Goal: Task Accomplishment & Management: Manage account settings

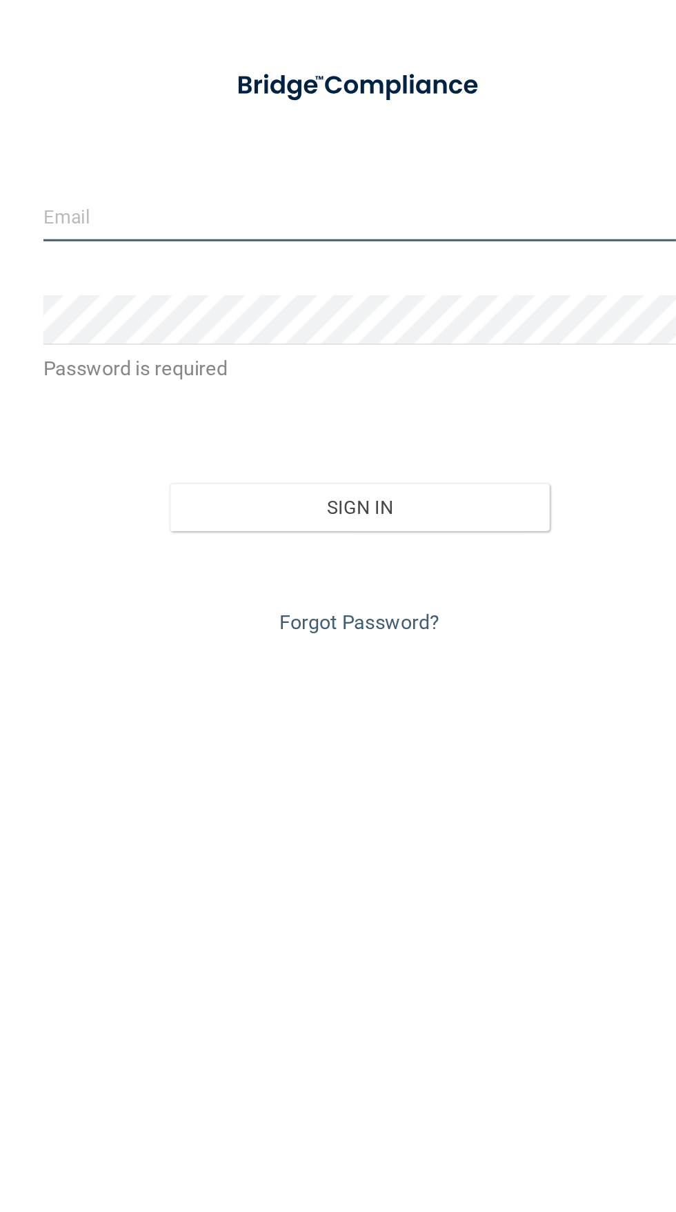
click at [401, 226] on input "email" at bounding box center [337, 229] width 397 height 31
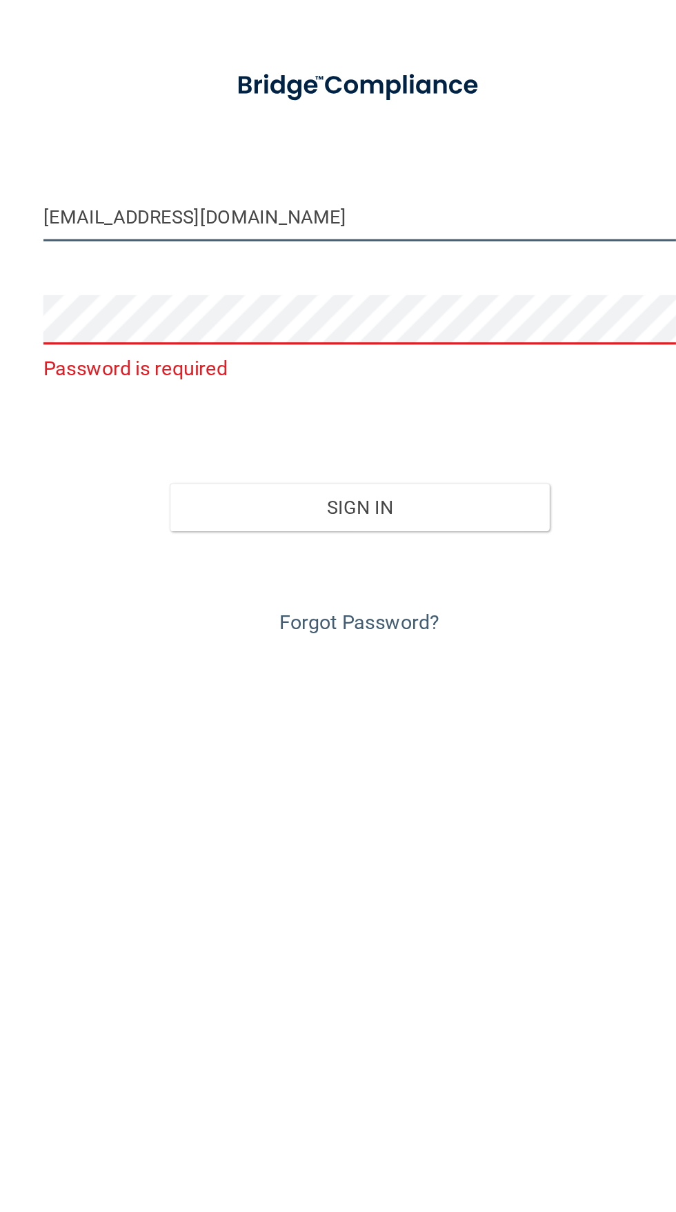
type input "[EMAIL_ADDRESS][DOMAIN_NAME]"
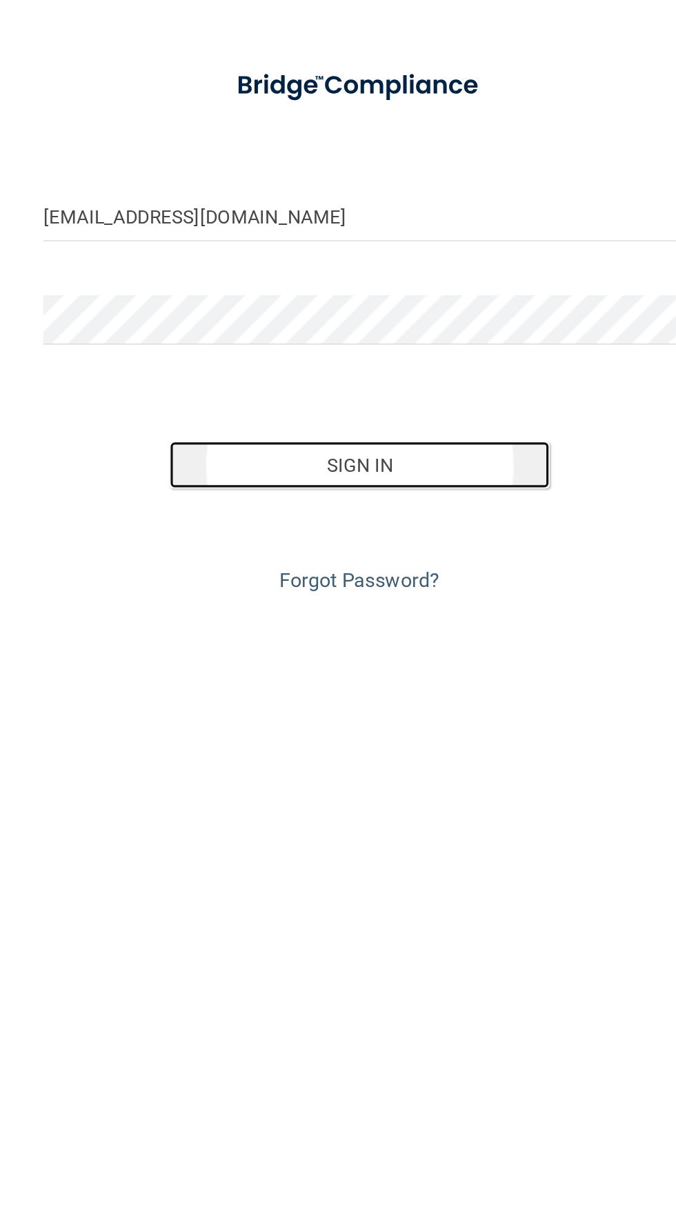
click at [359, 388] on button "Sign In" at bounding box center [338, 386] width 239 height 30
click at [339, 386] on button "Sign In" at bounding box center [338, 386] width 239 height 30
click at [336, 388] on button "Sign In" at bounding box center [338, 386] width 239 height 30
click at [361, 392] on button "Sign In" at bounding box center [338, 386] width 239 height 30
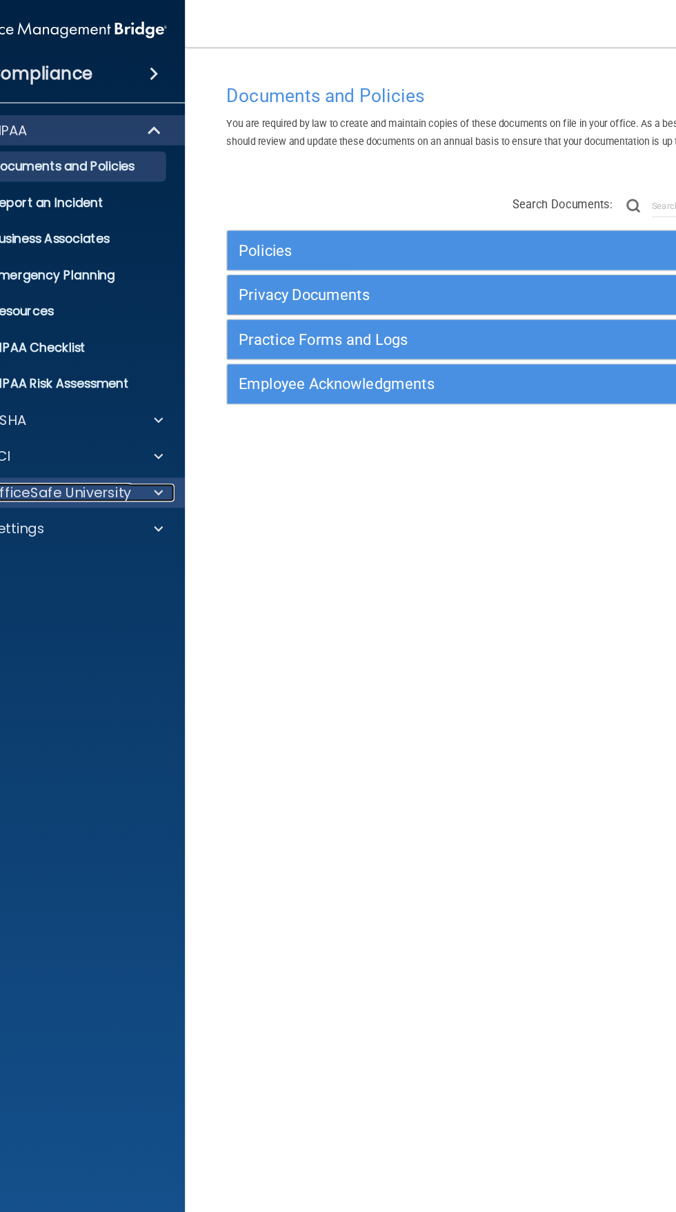
click at [141, 452] on span at bounding box center [145, 451] width 8 height 17
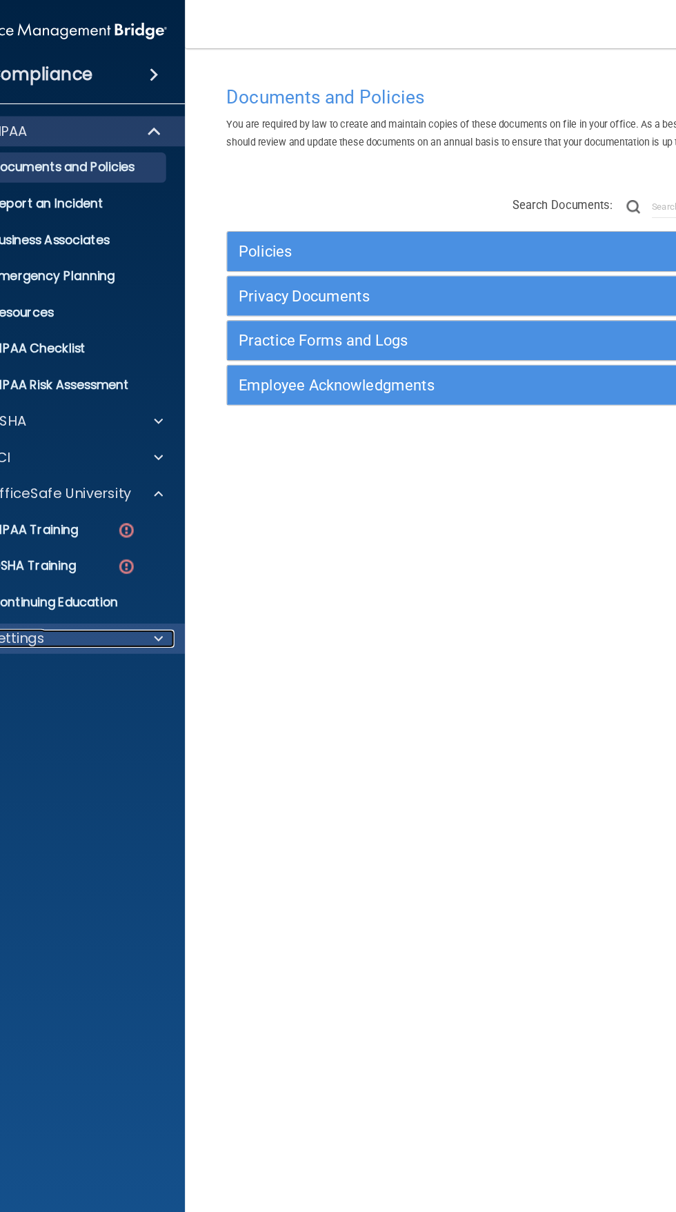
click at [137, 585] on div at bounding box center [143, 583] width 34 height 17
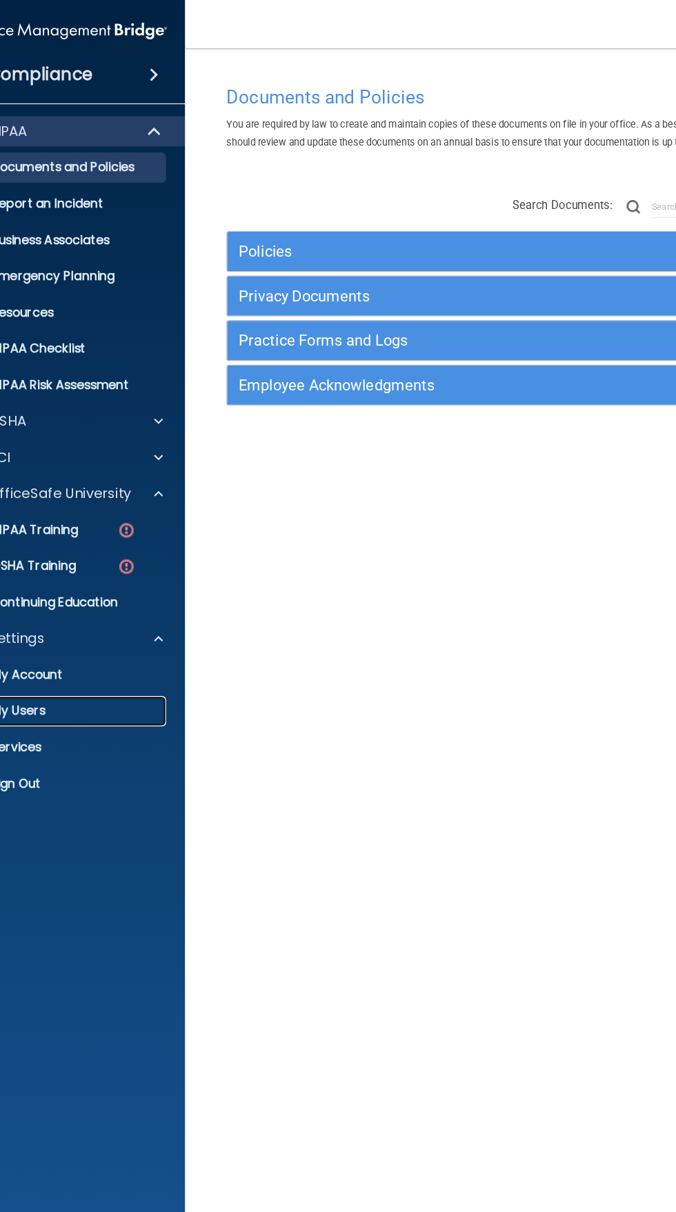
click at [53, 646] on p "My Users" at bounding box center [51, 650] width 188 height 14
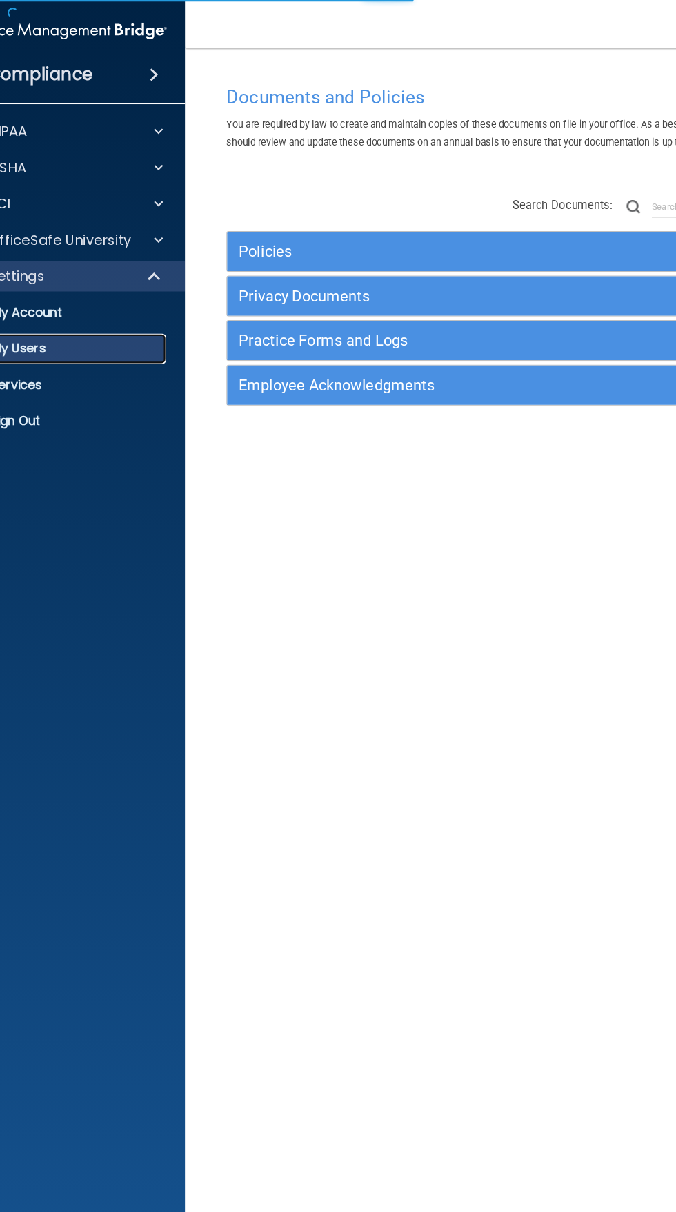
select select "20"
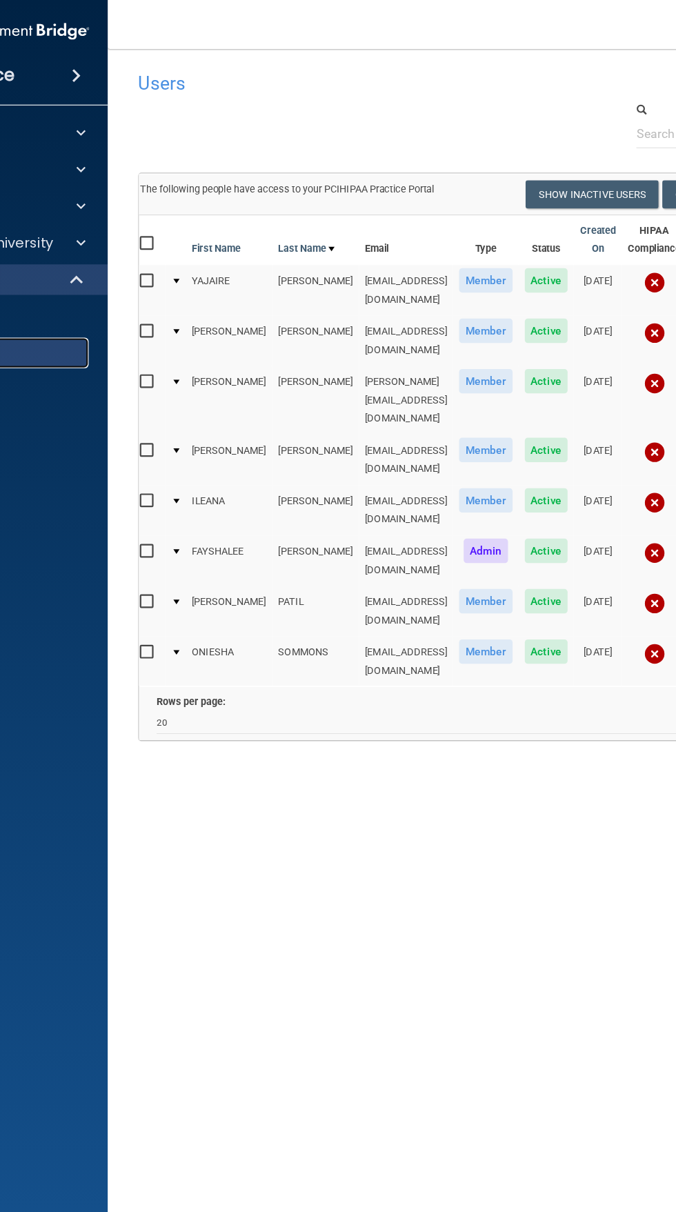
scroll to position [0, 1]
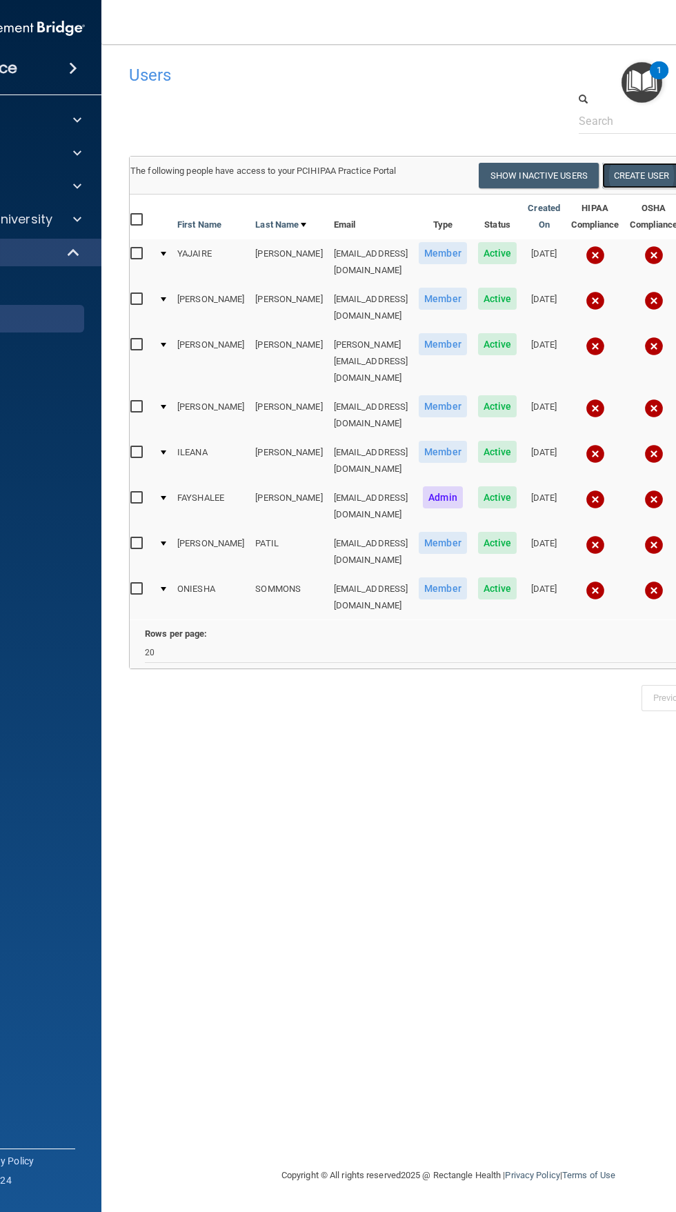
click at [661, 174] on button "Create User" at bounding box center [641, 176] width 78 height 26
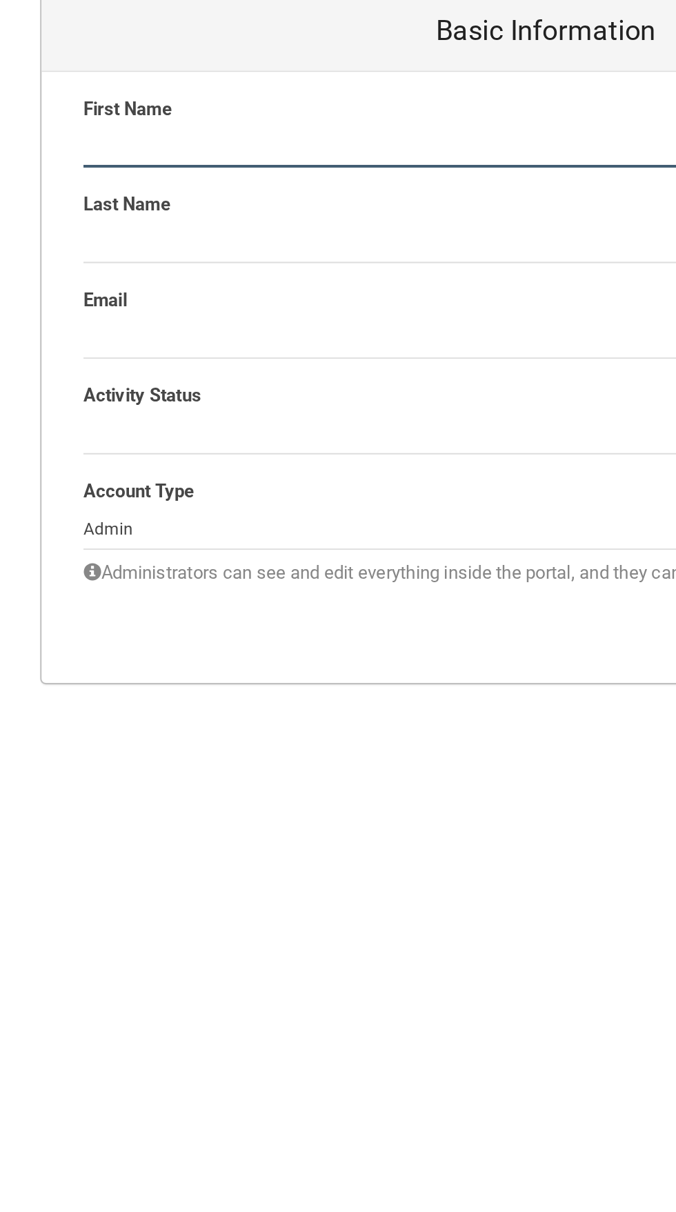
click at [320, 238] on input "text" at bounding box center [448, 240] width 461 height 21
type input "[PERSON_NAME]"
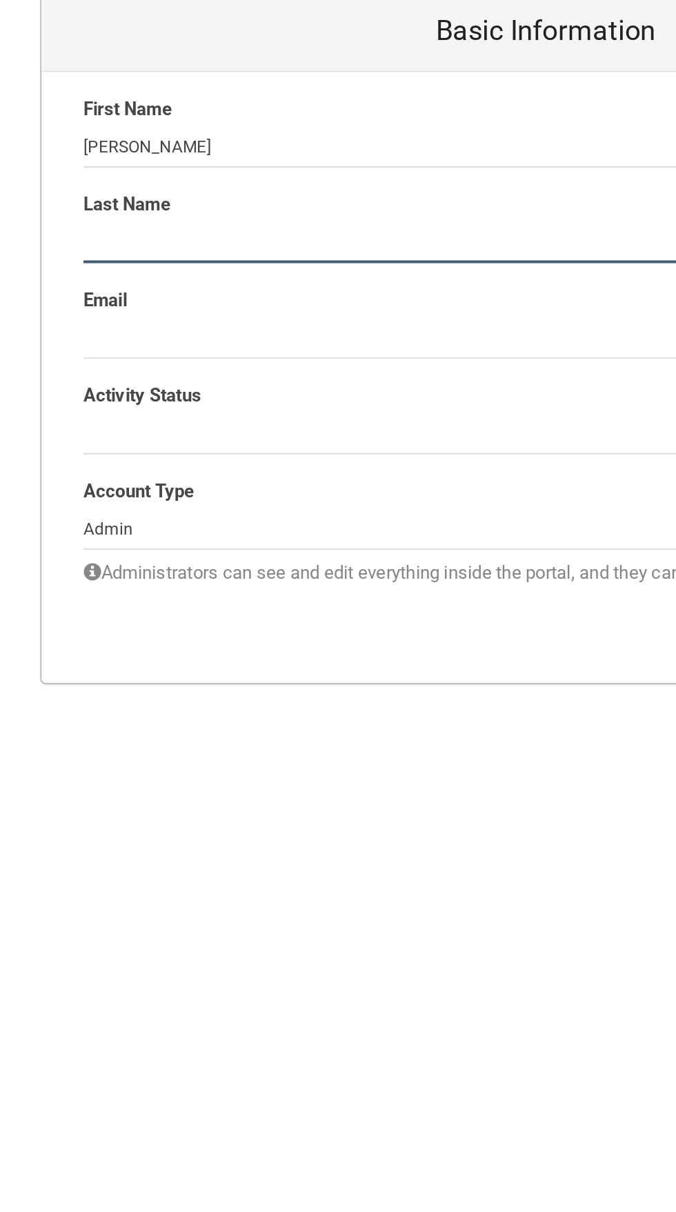
click at [363, 283] on input "text" at bounding box center [448, 287] width 461 height 21
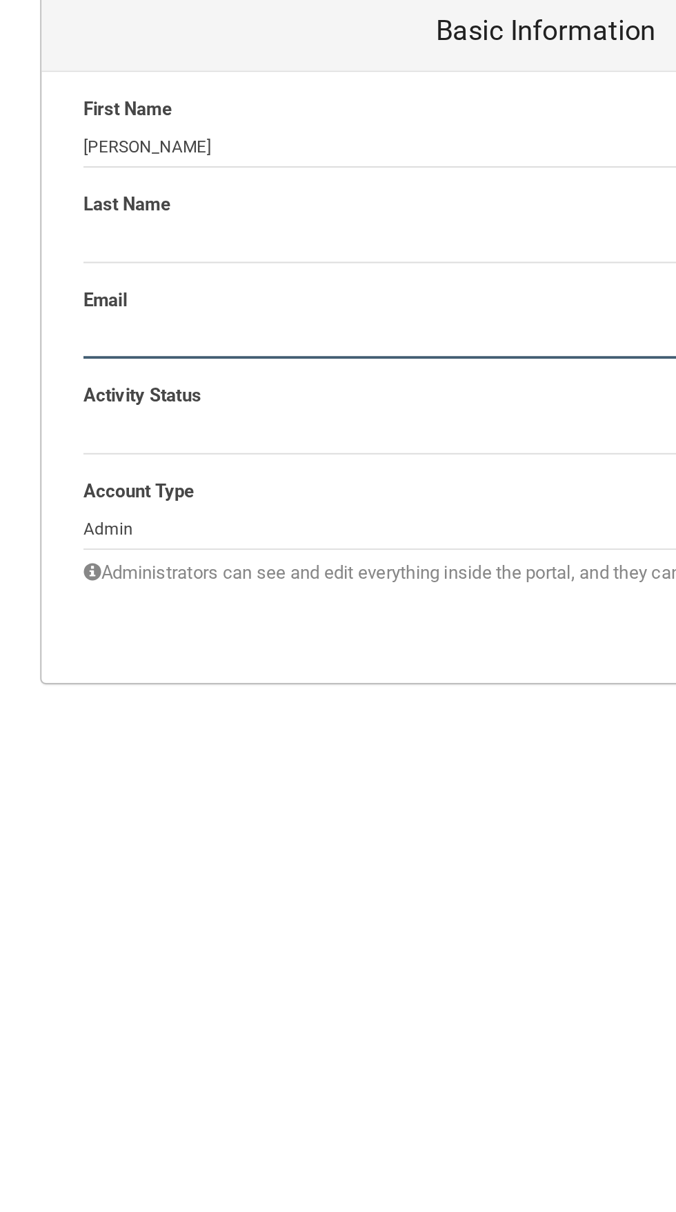
click at [342, 331] on input "email" at bounding box center [448, 335] width 461 height 21
